Goal: Transaction & Acquisition: Purchase product/service

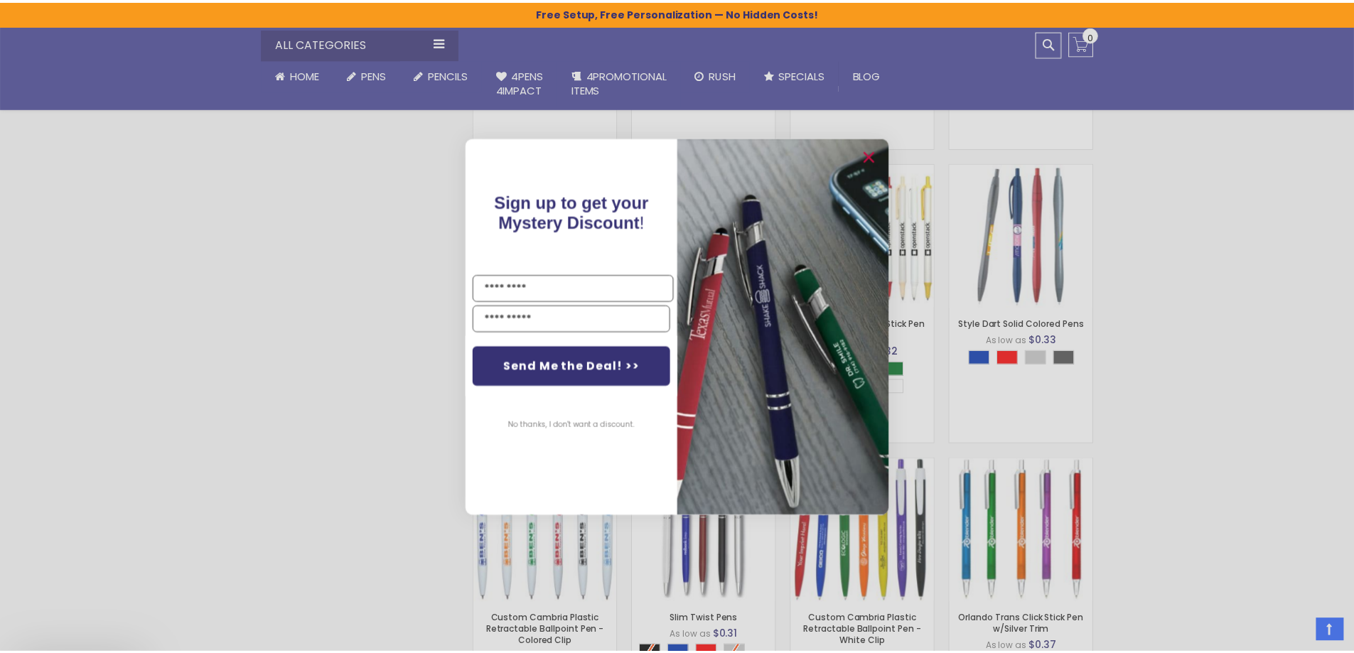
scroll to position [949, 0]
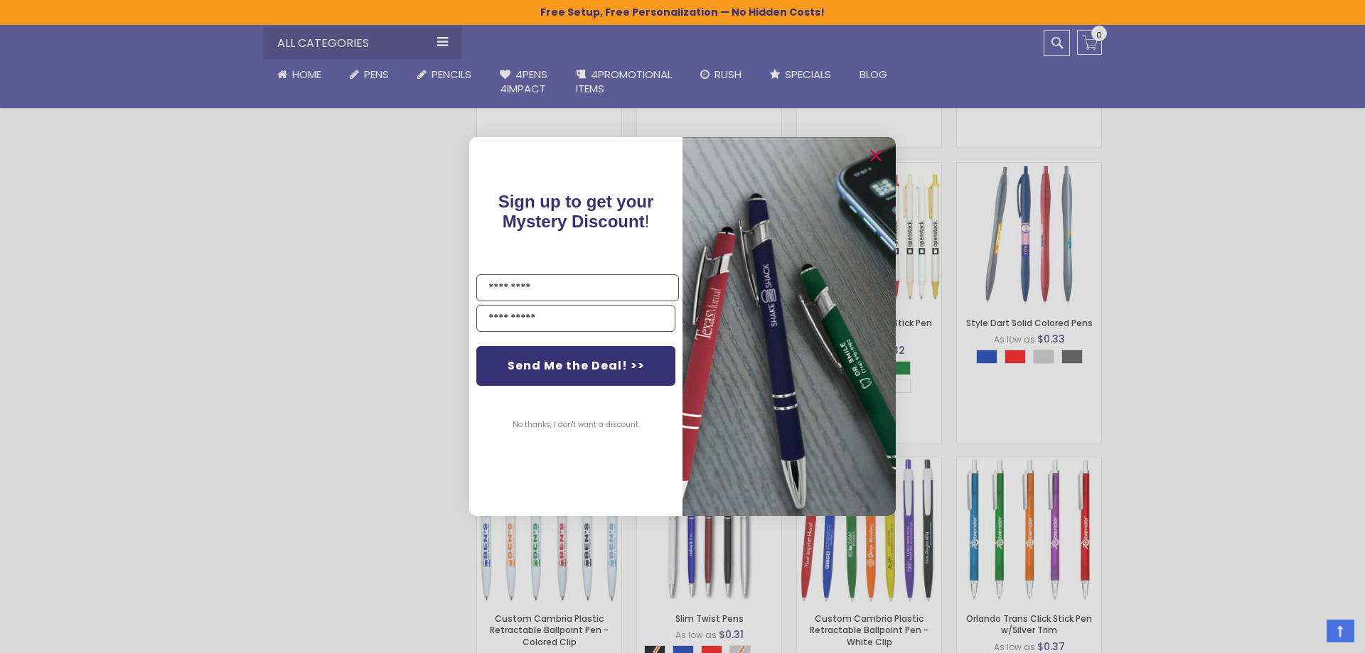
click at [261, 225] on div "Close dialog Sign up to get your Mystery Discount ! Name Email Send Me the Deal…" at bounding box center [682, 326] width 1365 height 653
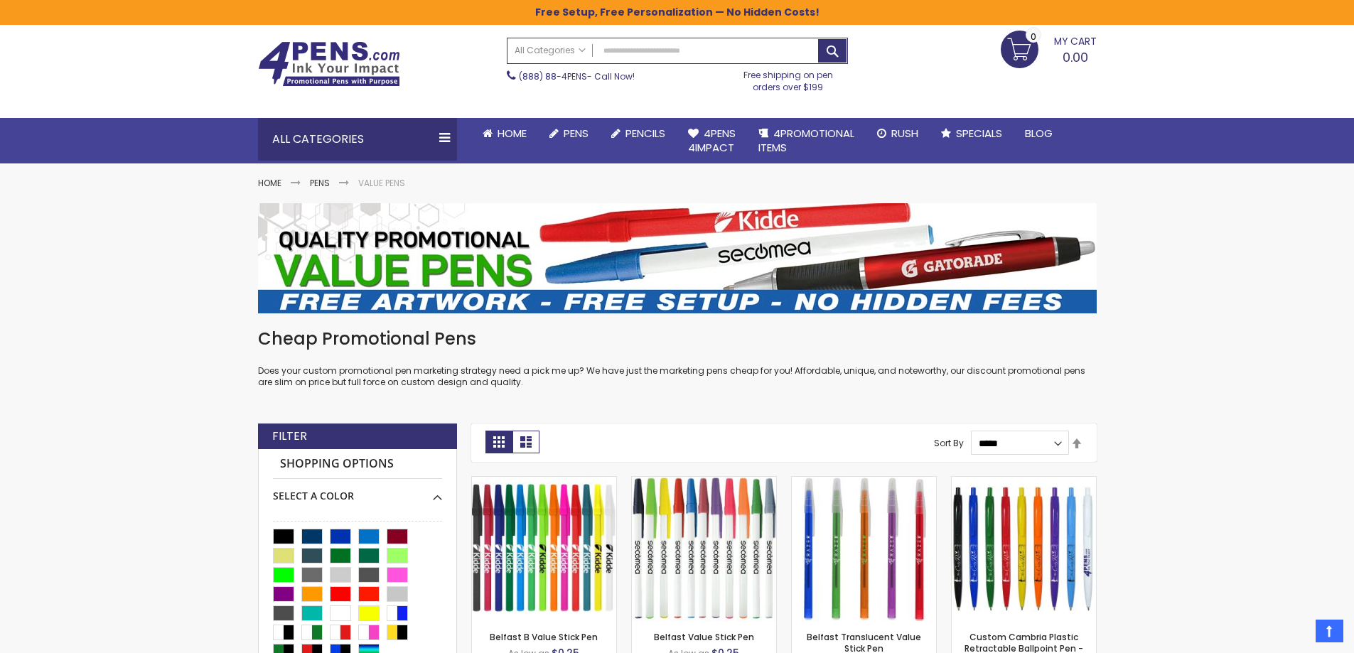
scroll to position [0, 0]
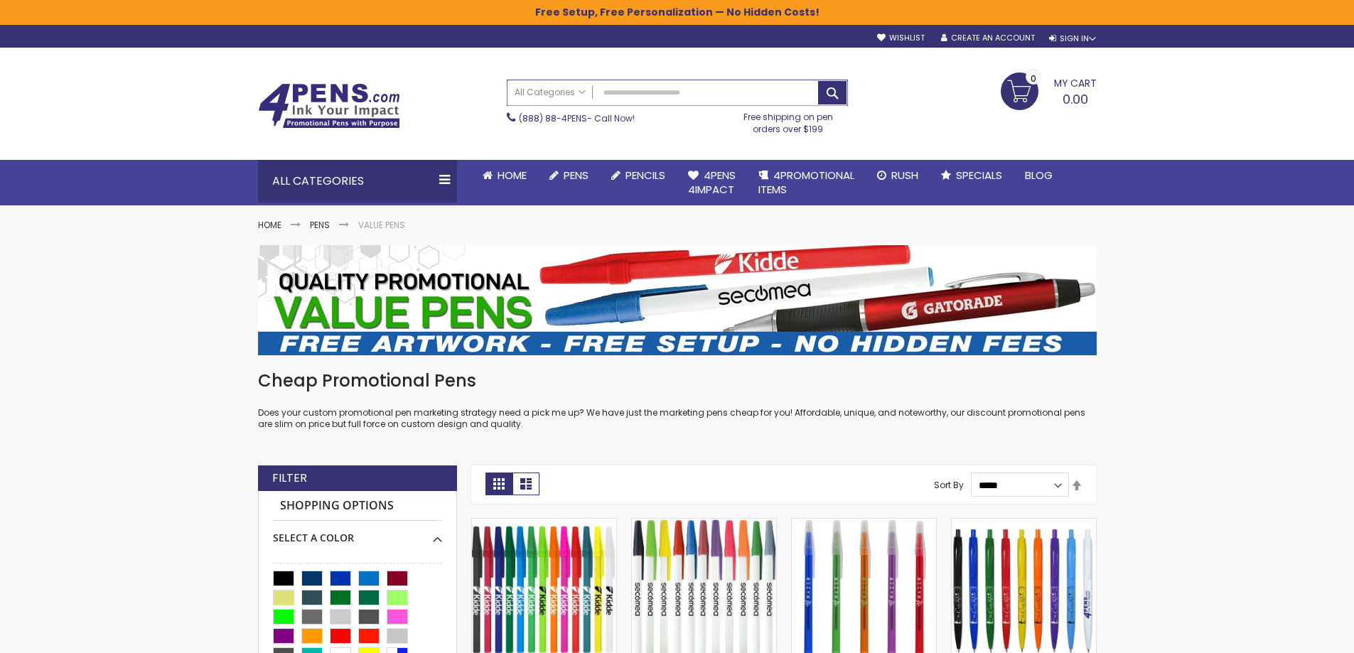
click at [638, 95] on input "Search" at bounding box center [678, 92] width 340 height 25
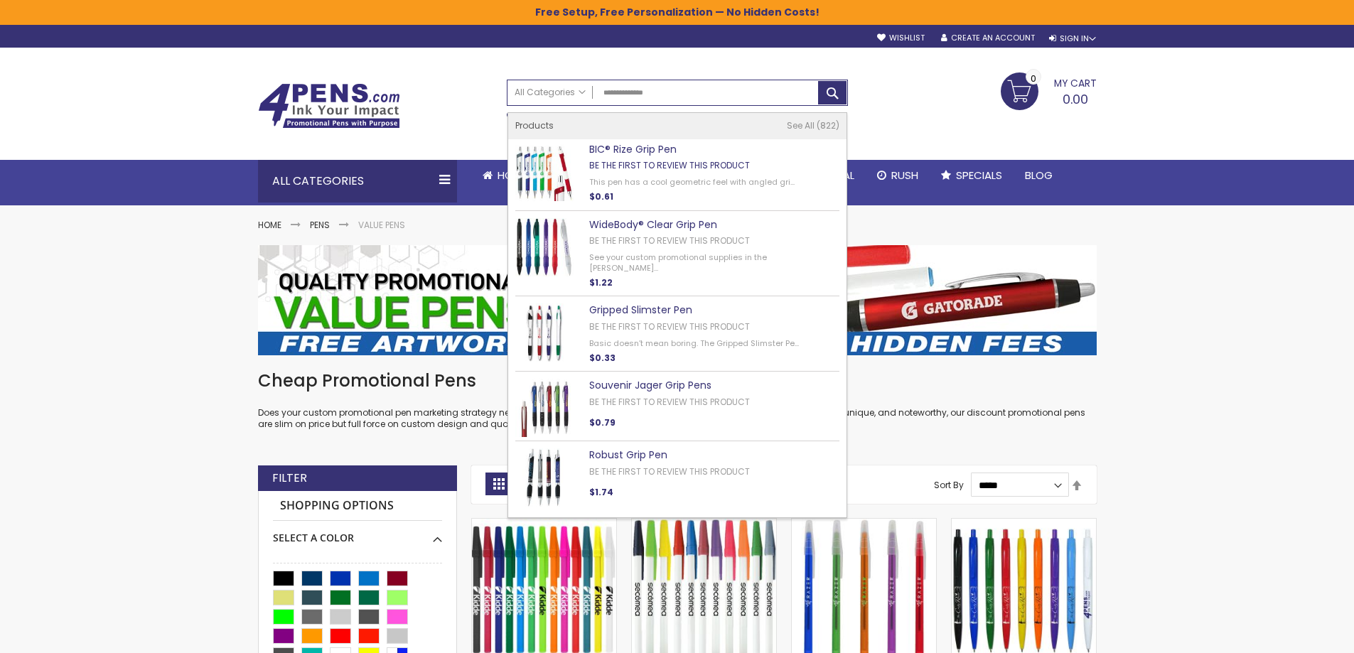
type input "**********"
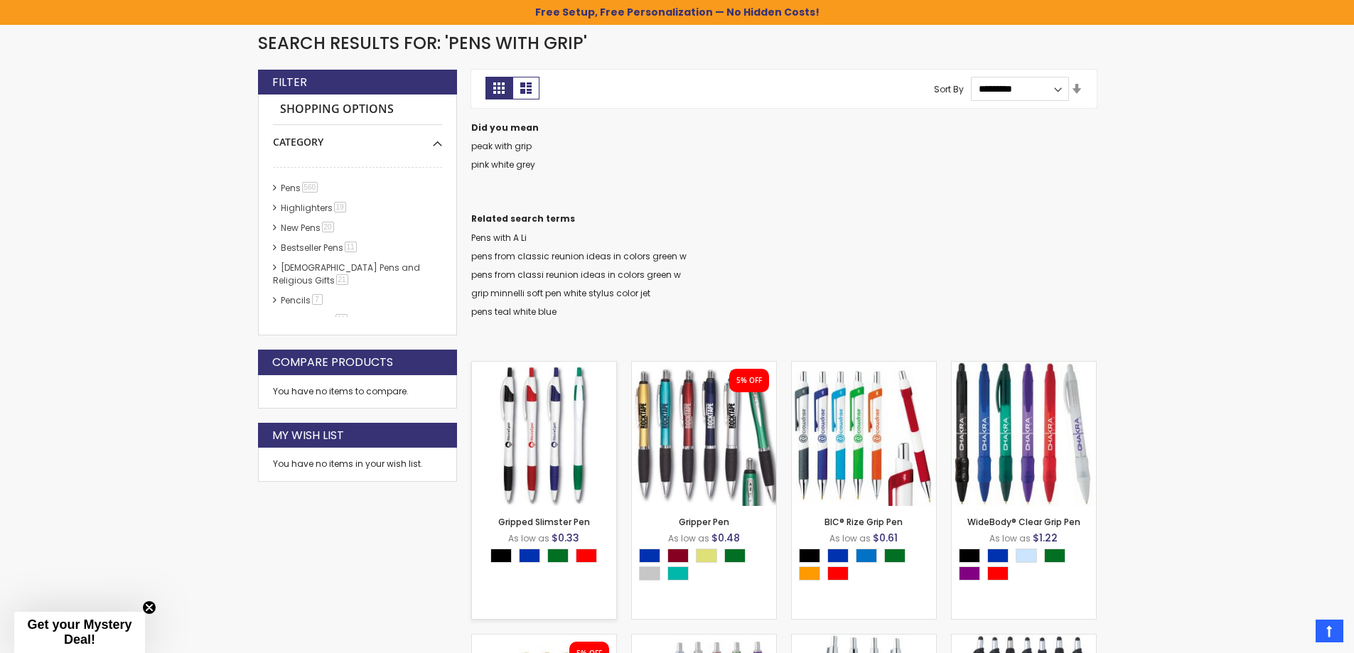
scroll to position [238, 0]
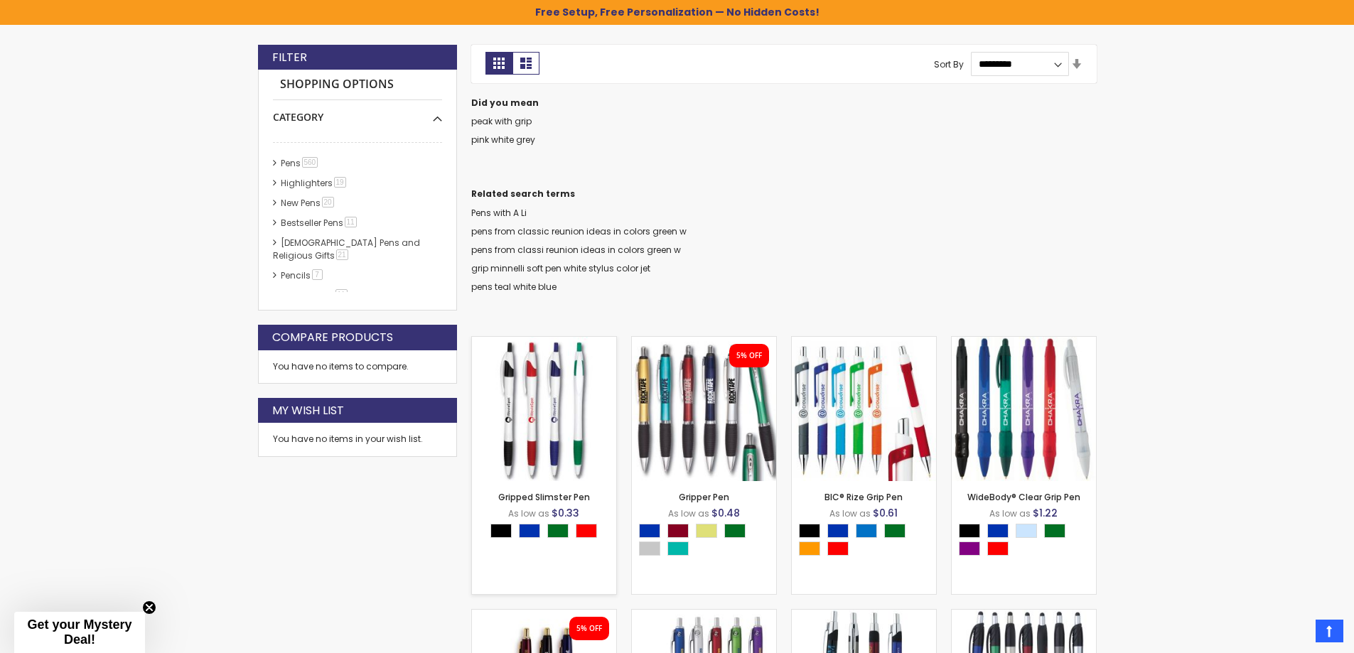
click at [569, 527] on div "Select A Color" at bounding box center [547, 533] width 114 height 18
click at [564, 421] on img at bounding box center [544, 409] width 144 height 144
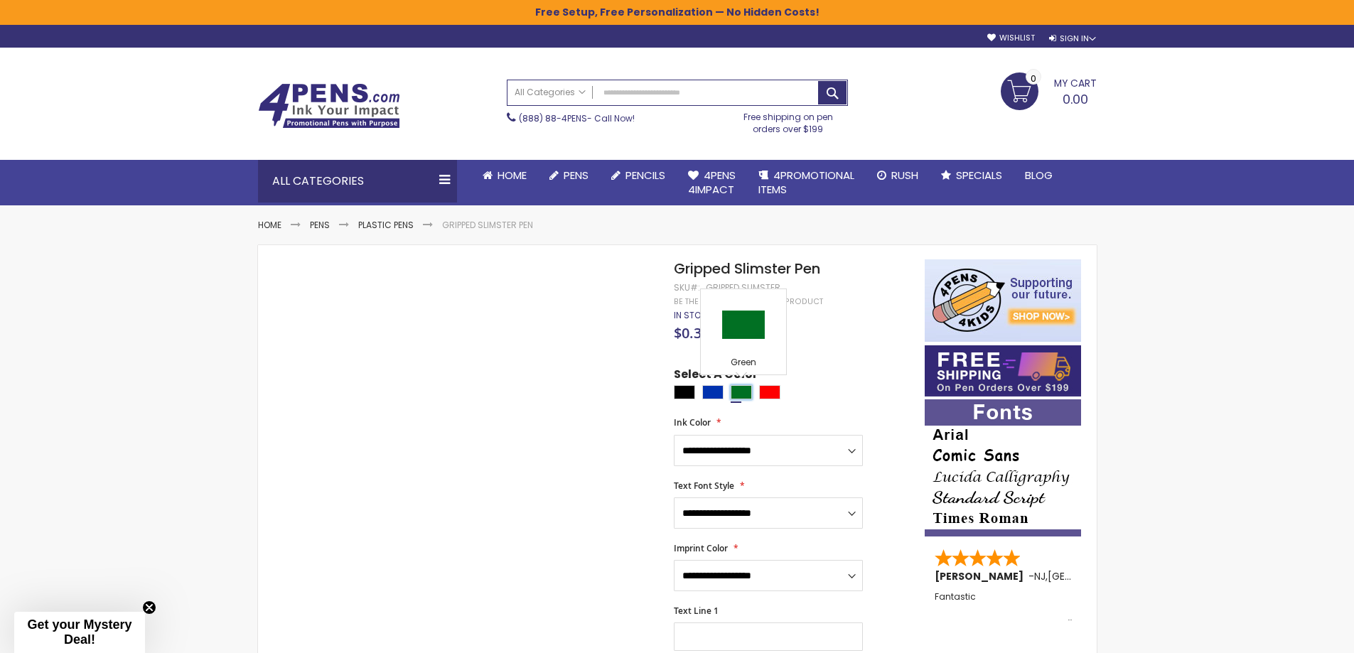
click at [741, 392] on div "Green" at bounding box center [741, 392] width 21 height 14
type input "****"
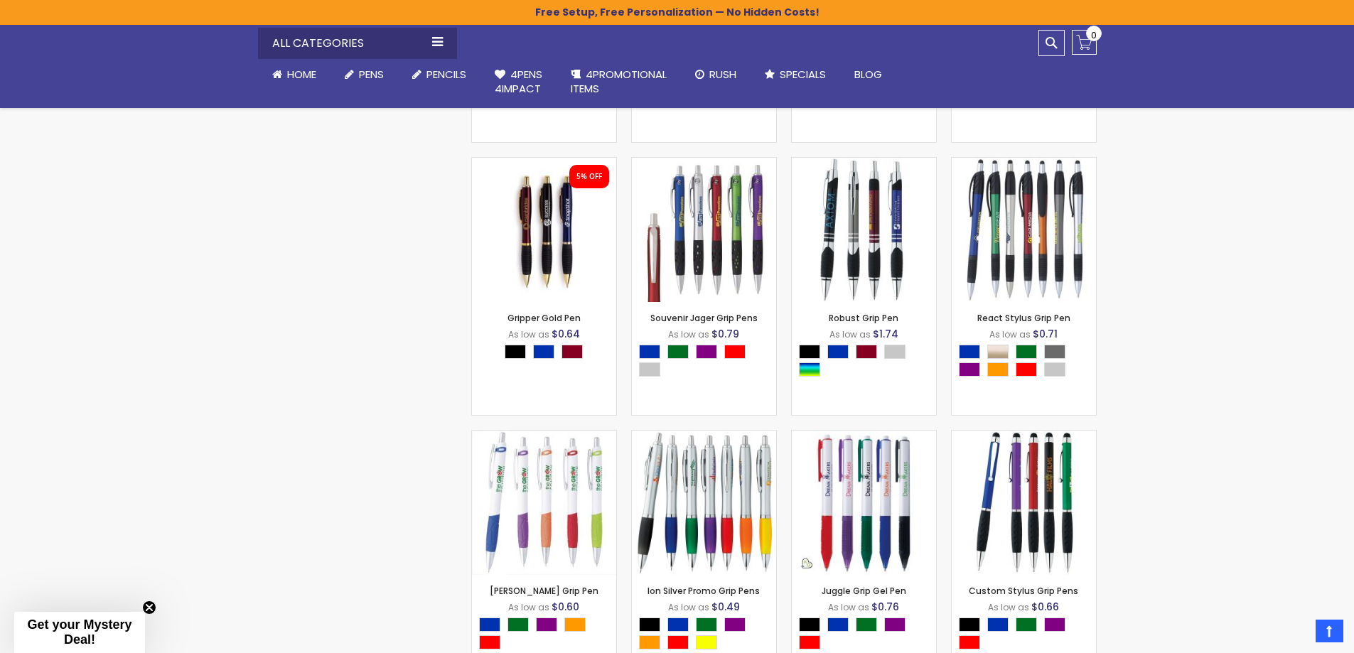
scroll to position [477, 0]
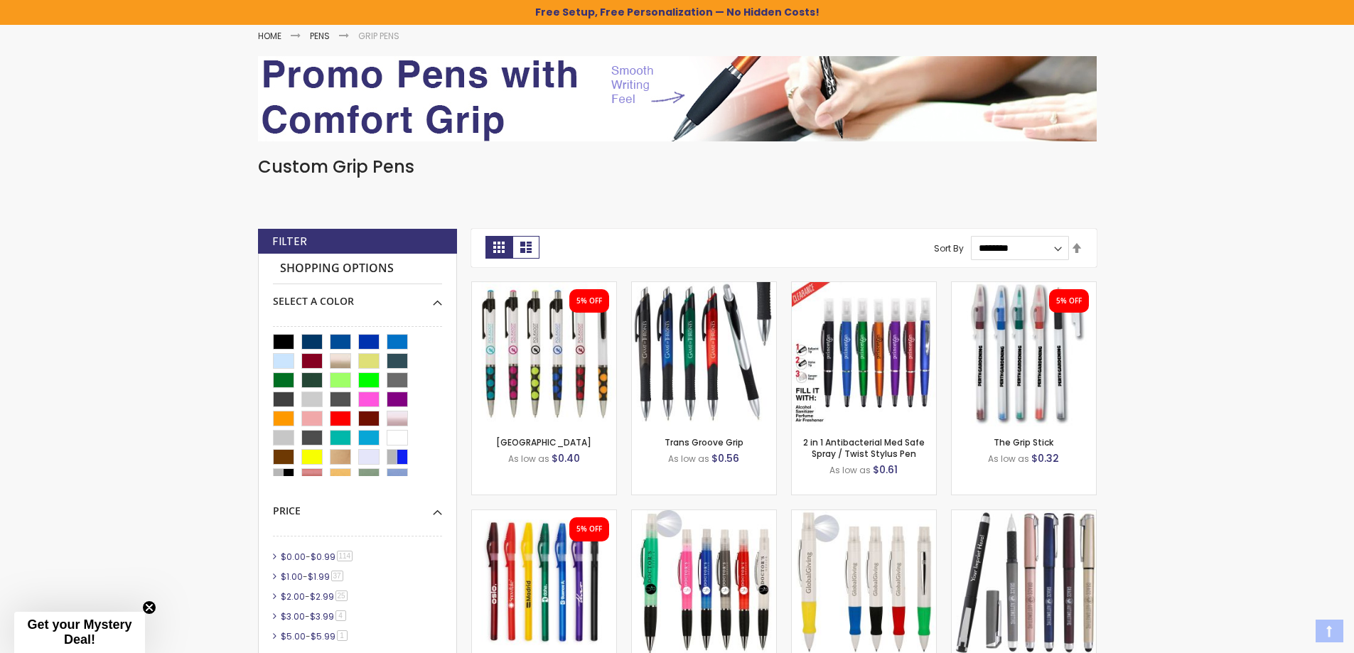
scroll to position [213, 0]
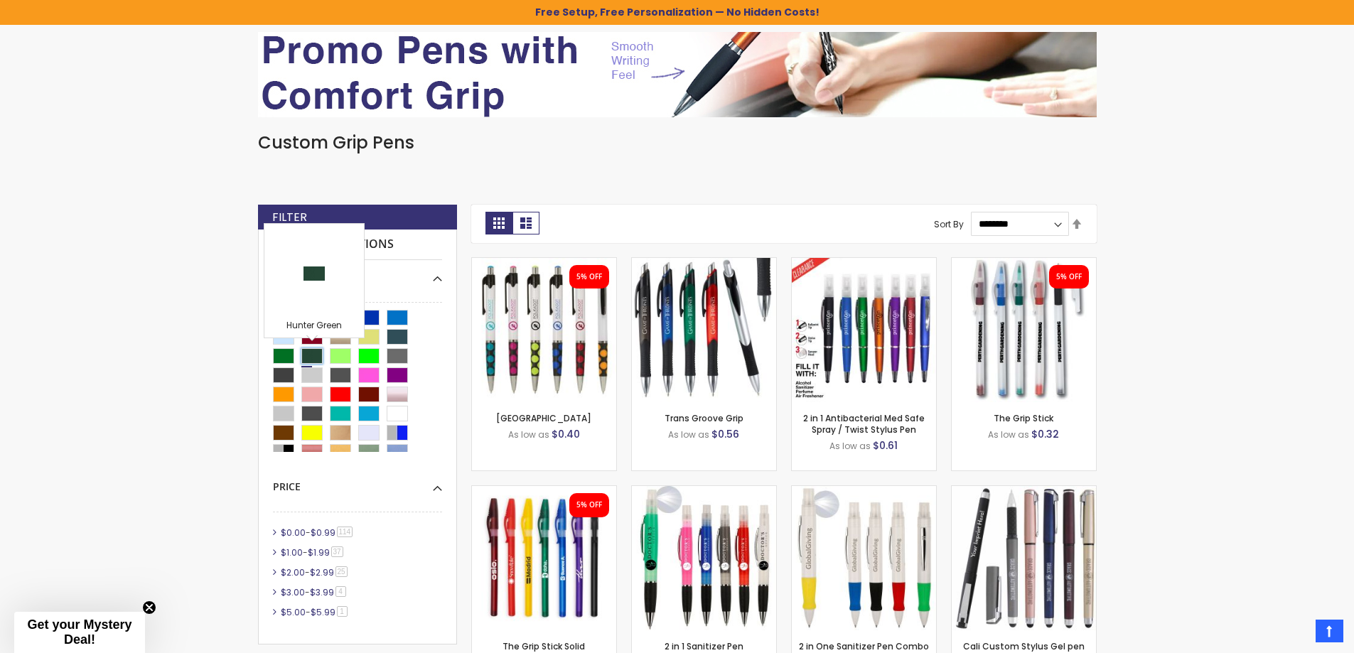
click at [308, 354] on div "Hunter Green" at bounding box center [311, 356] width 21 height 16
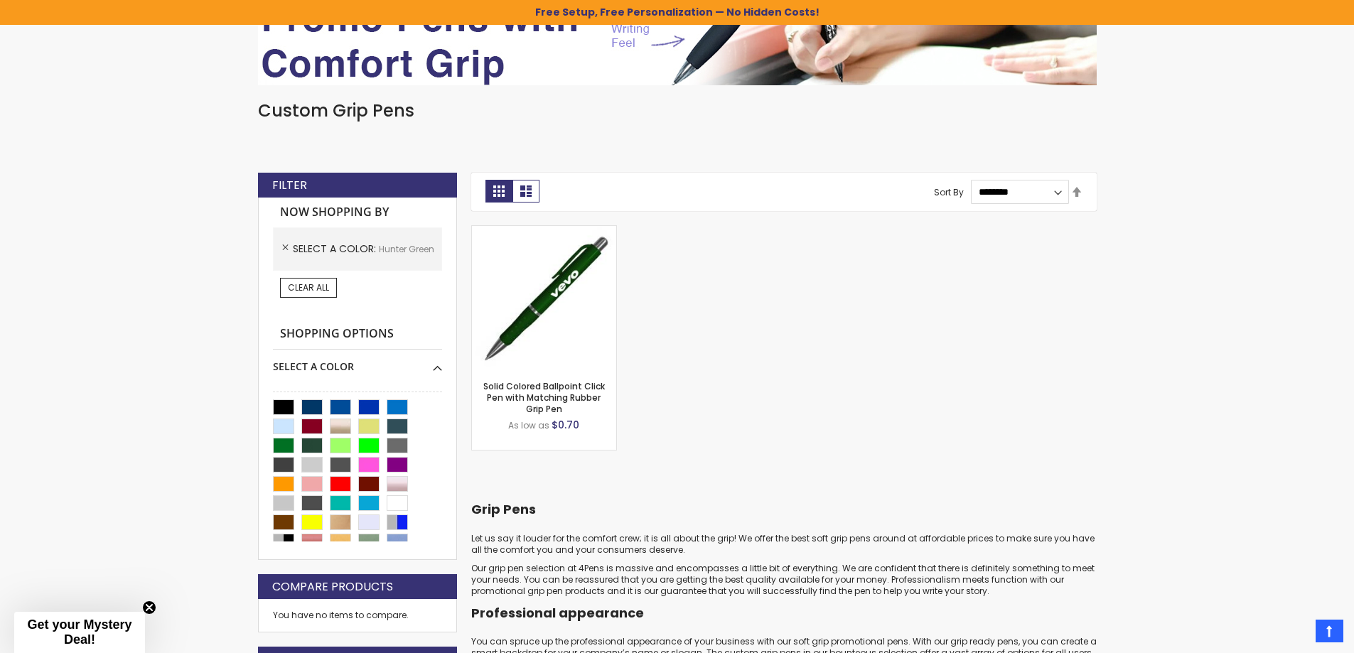
scroll to position [142, 0]
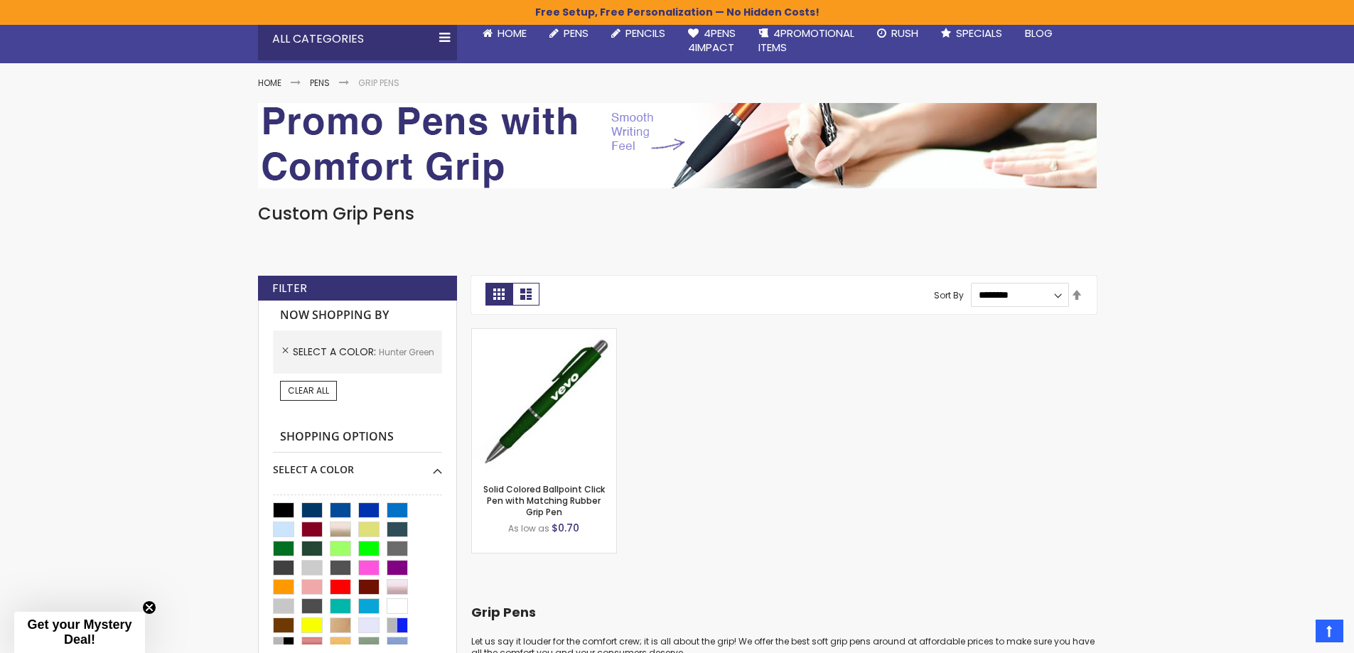
scroll to position [213, 0]
